Goal: Check status: Check status

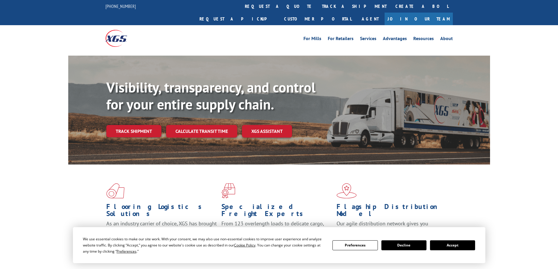
drag, startPoint x: 453, startPoint y: 243, endPoint x: 450, endPoint y: 244, distance: 3.0
click at [453, 244] on button "Accept" at bounding box center [452, 246] width 45 height 10
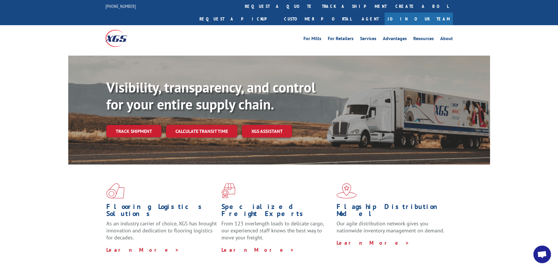
click at [140, 125] on link "Track shipment" at bounding box center [133, 131] width 55 height 12
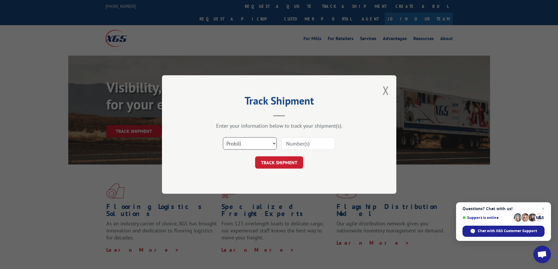
click at [243, 143] on select "Select category... Probill BOL PO" at bounding box center [250, 143] width 54 height 12
select select "bol"
click at [223, 137] on select "Select category... Probill BOL PO" at bounding box center [250, 143] width 54 height 12
click at [295, 143] on input at bounding box center [308, 143] width 54 height 12
paste input "7038052"
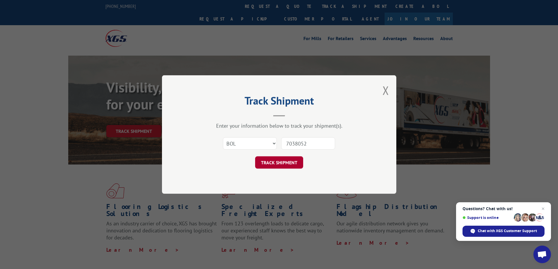
type input "7038052"
click at [293, 164] on button "TRACK SHIPMENT" at bounding box center [279, 163] width 48 height 12
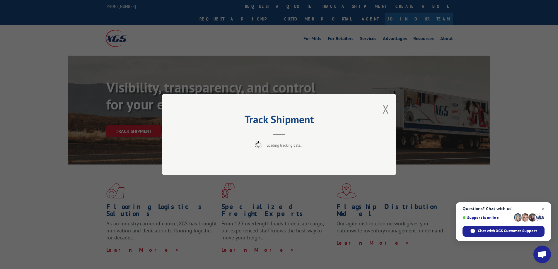
click at [544, 207] on span "Close chat" at bounding box center [543, 209] width 7 height 7
